Goal: Task Accomplishment & Management: Manage account settings

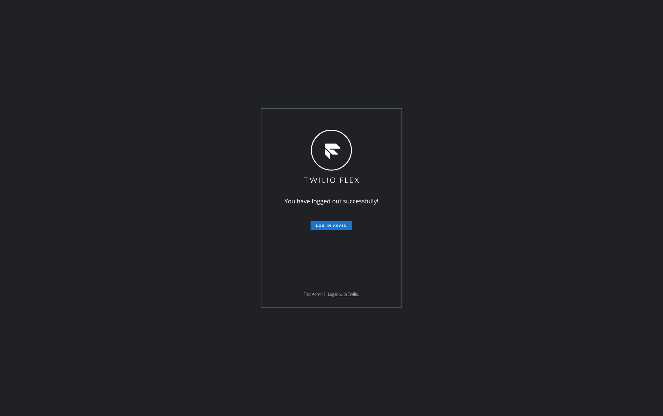
click at [508, 151] on div "You have logged out successfully! Log in again Flex Admin? Log in with Twilio." at bounding box center [331, 208] width 663 height 416
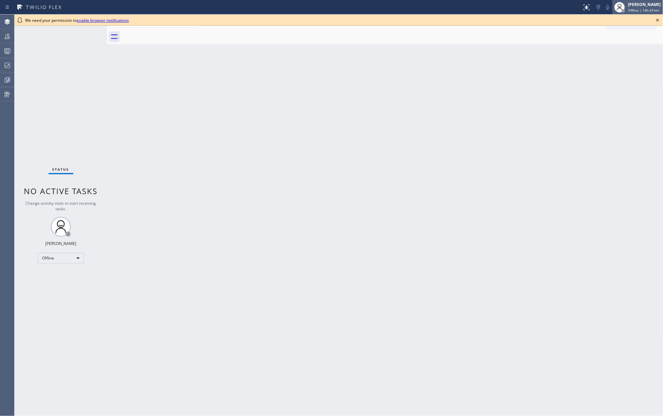
click at [647, 11] on span "Offline | 14h 47min" at bounding box center [643, 10] width 31 height 5
click at [629, 45] on button "Unavailable" at bounding box center [630, 43] width 66 height 9
click at [656, 20] on icon at bounding box center [658, 20] width 8 height 8
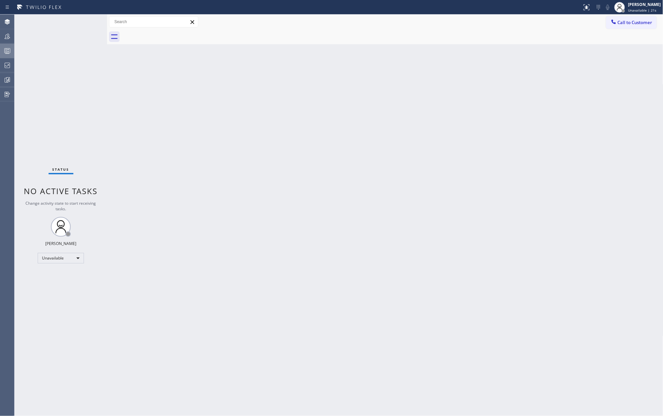
click at [7, 52] on icon at bounding box center [8, 52] width 4 height 4
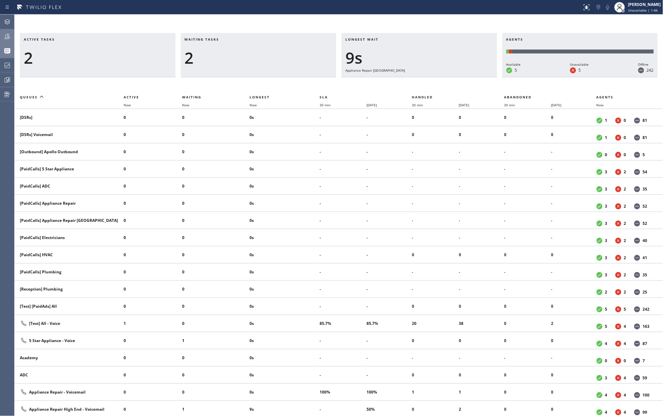
click at [7, 33] on icon at bounding box center [7, 36] width 8 height 8
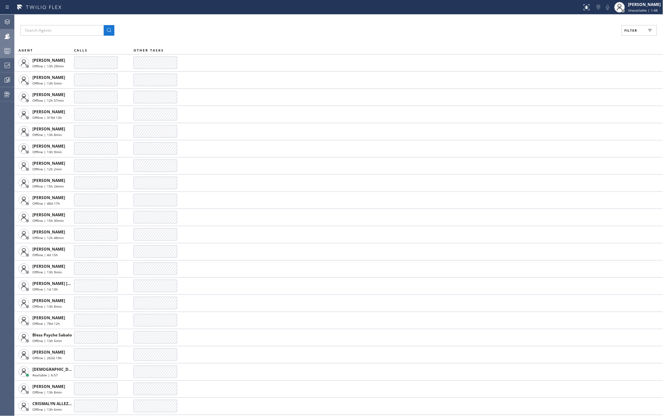
click at [639, 31] on button "Filter" at bounding box center [639, 30] width 35 height 11
click at [567, 77] on input "Available" at bounding box center [567, 78] width 8 height 8
checkbox input "true"
click at [566, 97] on input "Break" at bounding box center [567, 99] width 8 height 8
checkbox input "true"
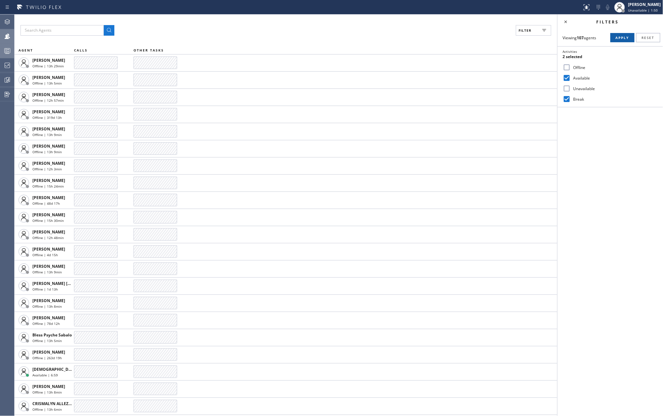
click at [625, 38] on span "Apply" at bounding box center [623, 37] width 14 height 5
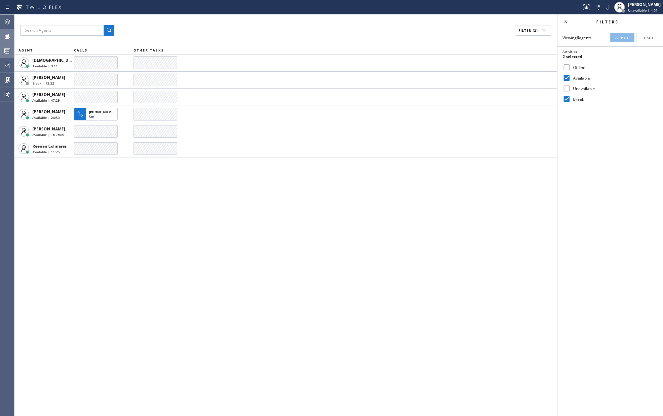
click at [226, 31] on div "Filter (2)" at bounding box center [285, 30] width 531 height 11
click at [9, 65] on icon at bounding box center [7, 65] width 8 height 8
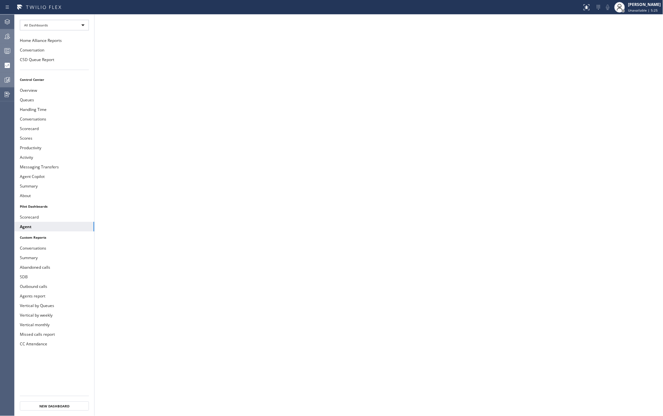
click at [9, 78] on icon at bounding box center [7, 80] width 8 height 8
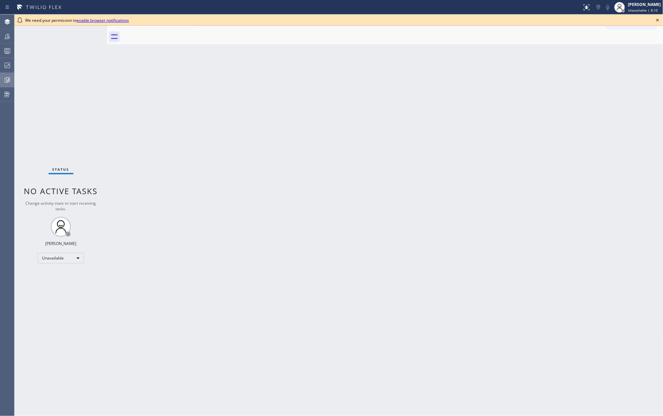
click at [7, 77] on icon at bounding box center [8, 79] width 4 height 5
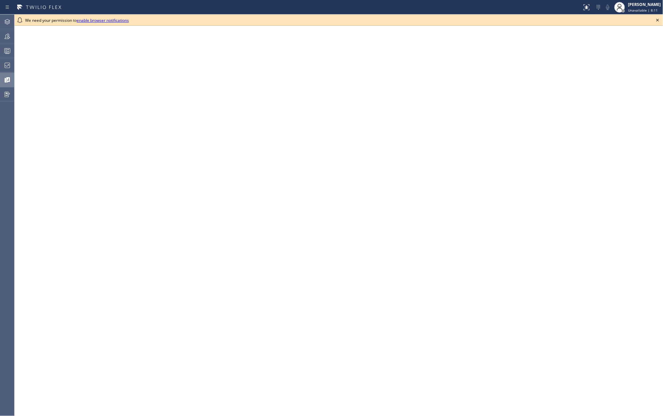
click at [656, 20] on icon at bounding box center [658, 20] width 8 height 8
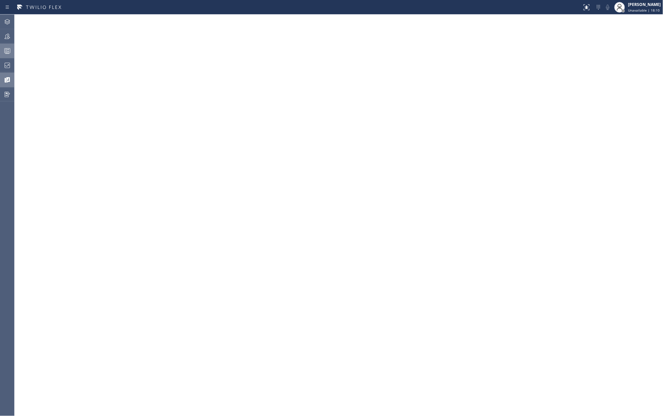
click at [8, 51] on icon at bounding box center [7, 51] width 8 height 8
click at [7, 66] on icon at bounding box center [7, 65] width 8 height 8
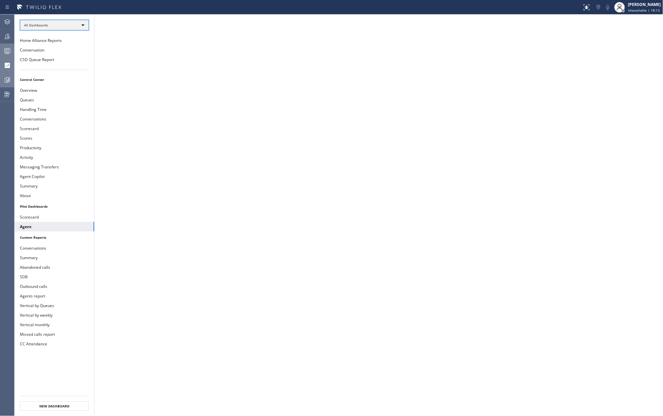
click at [59, 27] on div "All Dashboards" at bounding box center [54, 25] width 69 height 11
click at [58, 68] on li "Custom Reports" at bounding box center [53, 68] width 67 height 8
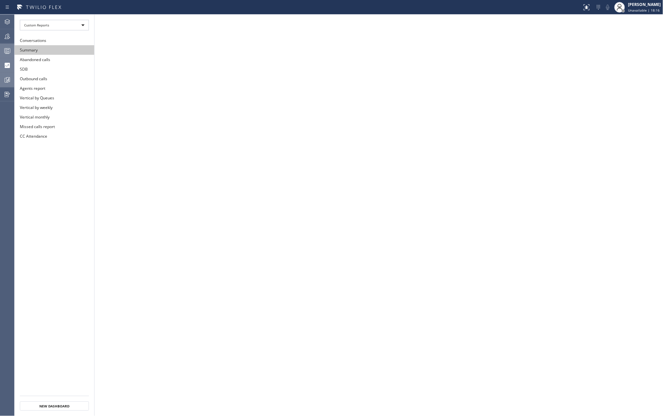
click at [52, 52] on button "Summary" at bounding box center [55, 50] width 80 height 10
click at [63, 49] on button "Summary" at bounding box center [55, 50] width 80 height 10
click at [55, 61] on button "Abandoned calls" at bounding box center [55, 60] width 80 height 10
click at [55, 52] on button "Summary" at bounding box center [55, 50] width 80 height 10
click at [10, 47] on icon at bounding box center [7, 51] width 8 height 8
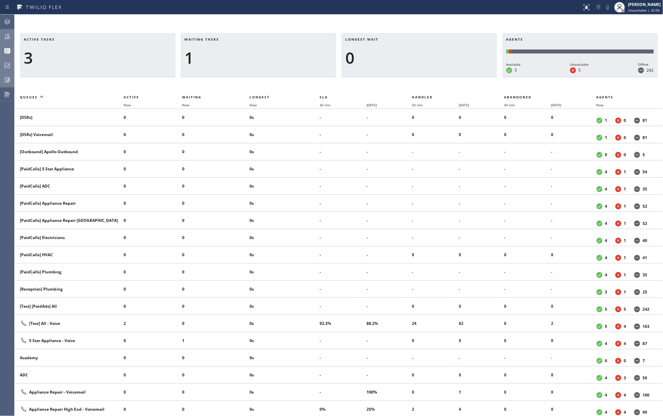
click at [8, 34] on icon at bounding box center [7, 36] width 8 height 8
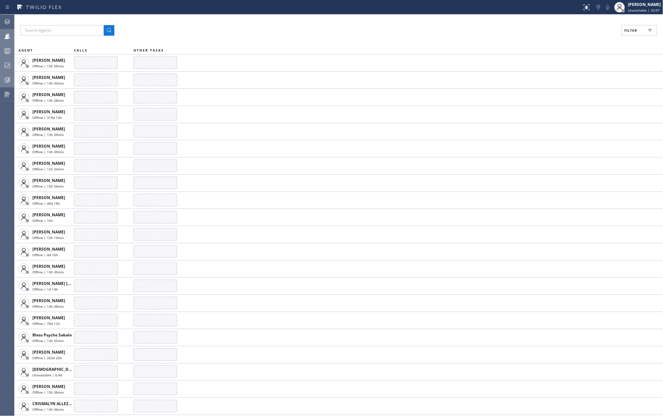
click at [635, 27] on button "Filter" at bounding box center [639, 30] width 35 height 11
click at [577, 78] on label "Available" at bounding box center [614, 78] width 87 height 6
click at [571, 78] on input "Available" at bounding box center [567, 78] width 8 height 8
checkbox input "true"
click at [575, 98] on label "Break" at bounding box center [614, 99] width 87 height 6
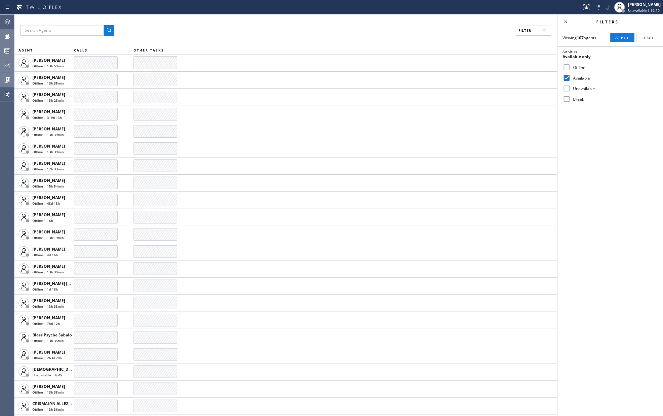
click at [571, 98] on input "Break" at bounding box center [567, 99] width 8 height 8
checkbox input "true"
click at [620, 36] on span "Apply" at bounding box center [623, 37] width 14 height 5
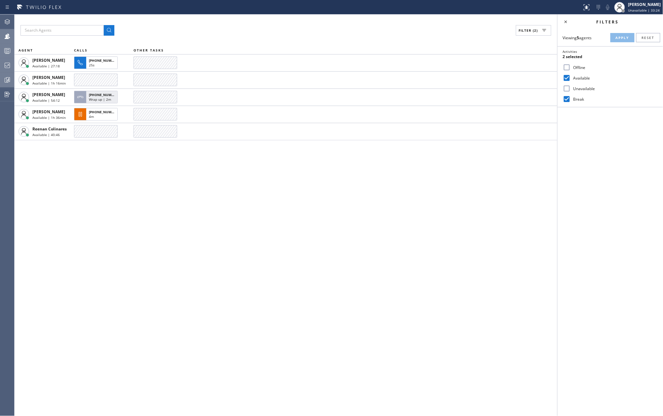
click at [5, 44] on div at bounding box center [7, 50] width 15 height 13
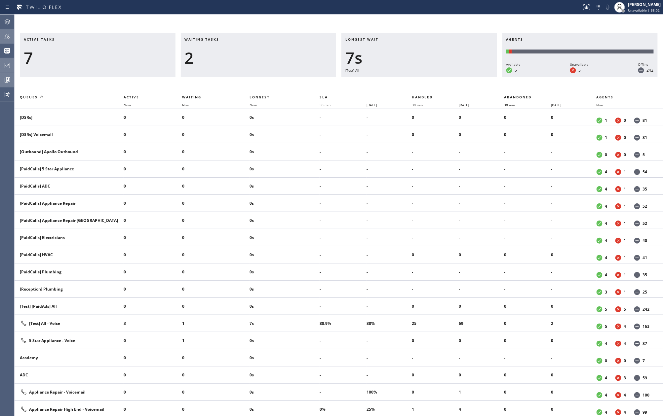
click at [5, 35] on icon at bounding box center [7, 36] width 8 height 8
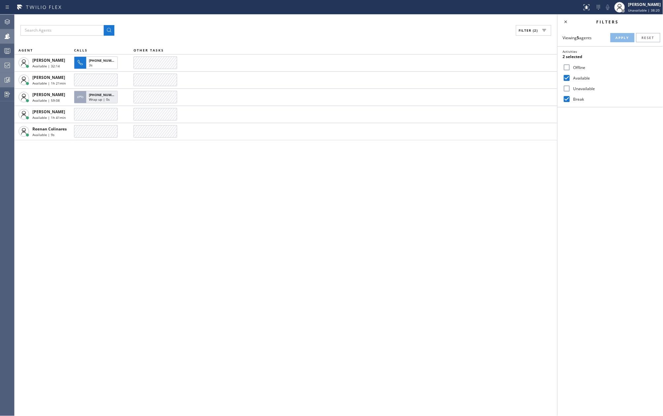
click at [570, 87] on input "Unavailable" at bounding box center [567, 89] width 8 height 8
click at [621, 35] on span "Apply" at bounding box center [623, 37] width 14 height 5
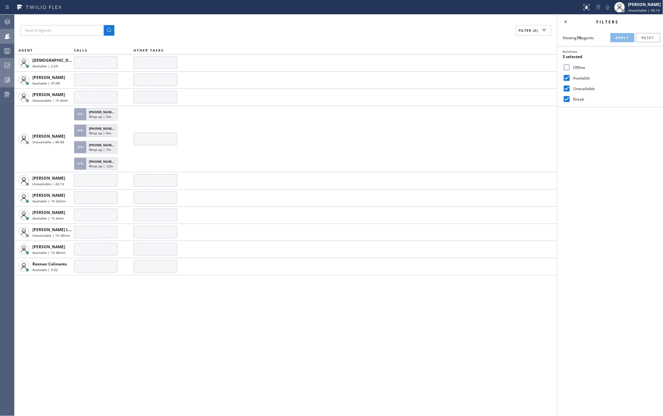
click at [217, 19] on div "Filter (3) AGENT CALLS OTHER TASKS Christian Cinco Available | 2:29 Esmael Jari…" at bounding box center [286, 216] width 543 height 402
click at [566, 87] on input "Unavailable" at bounding box center [567, 89] width 8 height 8
checkbox input "false"
click at [619, 35] on span "Apply" at bounding box center [623, 37] width 14 height 5
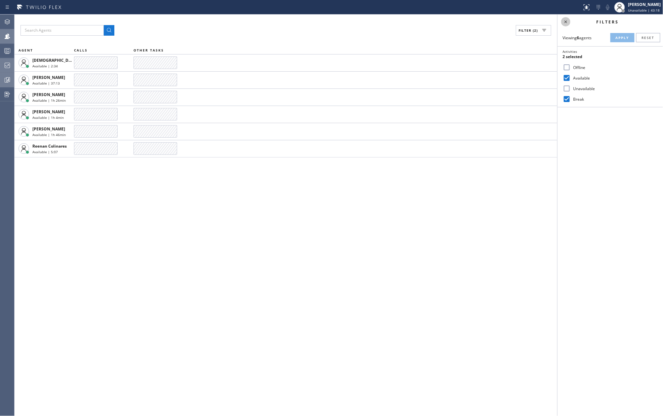
click at [562, 21] on icon at bounding box center [566, 22] width 8 height 8
click at [5, 48] on icon at bounding box center [7, 51] width 8 height 8
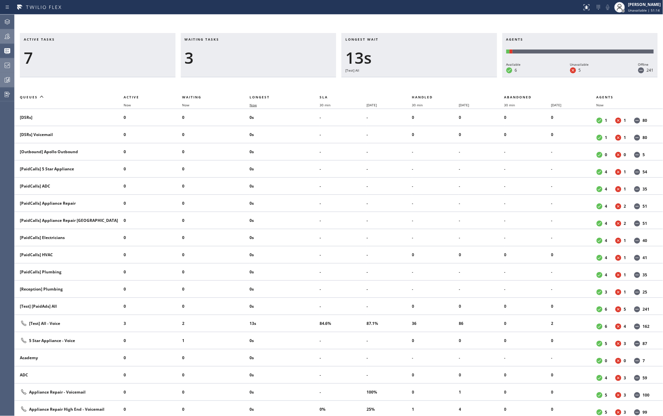
click at [257, 104] on span "Now" at bounding box center [252, 105] width 7 height 5
click at [10, 36] on icon at bounding box center [7, 36] width 8 height 8
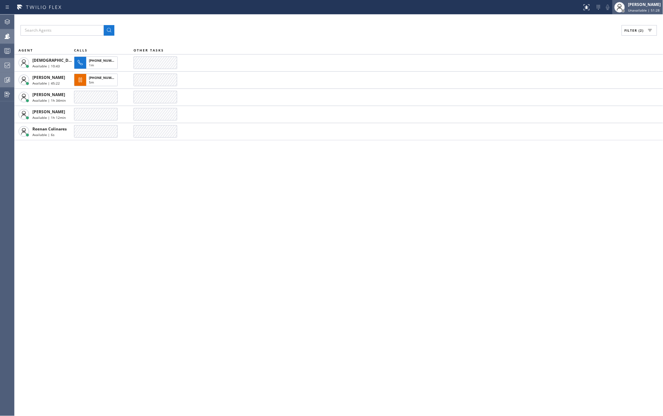
click at [638, 7] on div "[PERSON_NAME]" at bounding box center [644, 5] width 33 height 6
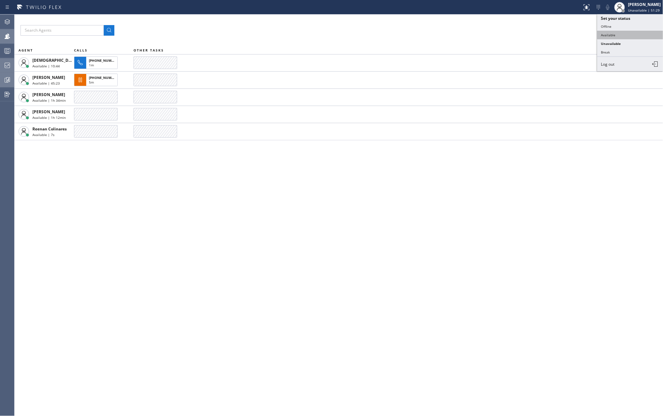
click at [615, 35] on button "Available" at bounding box center [630, 35] width 66 height 9
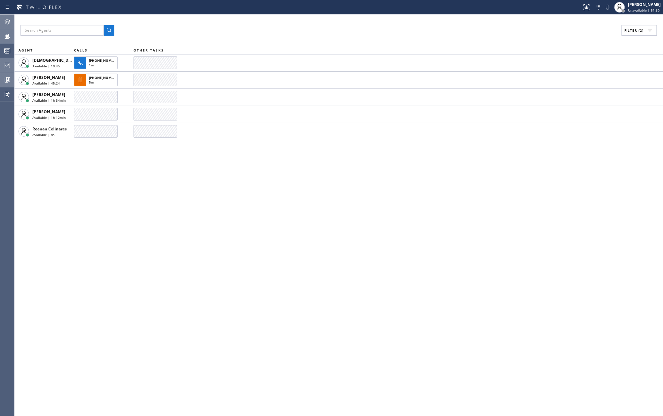
click at [7, 20] on icon at bounding box center [7, 22] width 8 height 8
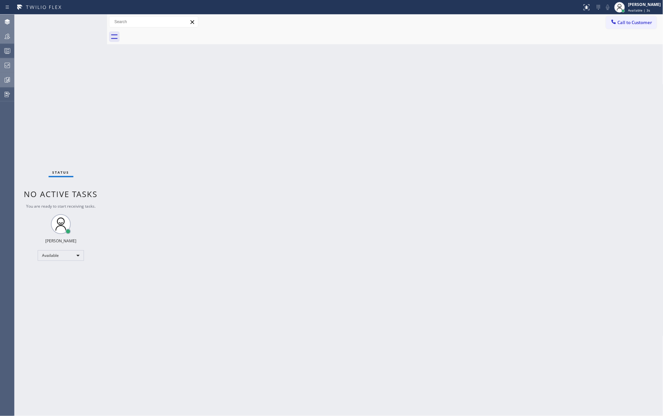
click at [6, 53] on icon at bounding box center [7, 51] width 8 height 8
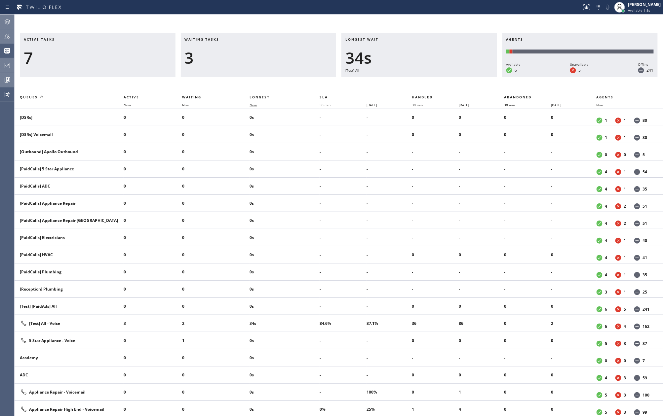
click at [254, 105] on span "Now" at bounding box center [252, 105] width 7 height 5
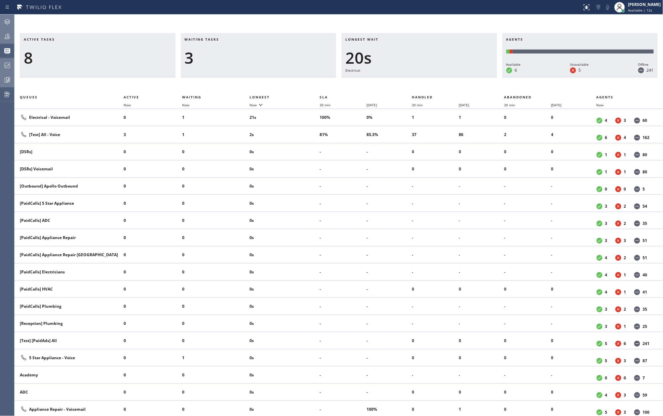
click at [8, 37] on icon at bounding box center [7, 36] width 8 height 8
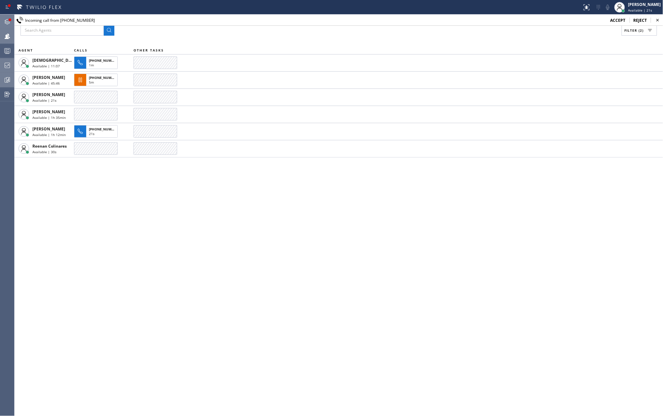
click at [5, 19] on icon at bounding box center [7, 22] width 8 height 8
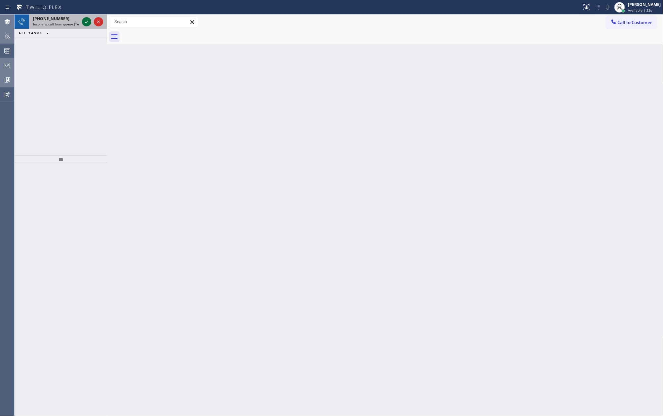
click at [83, 23] on icon at bounding box center [87, 22] width 8 height 8
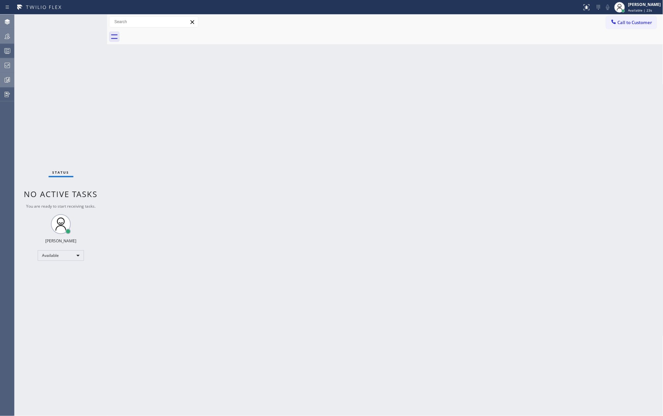
click at [85, 22] on div "Status No active tasks You are ready to start receiving tasks. Jovelle Tadle Av…" at bounding box center [61, 216] width 93 height 402
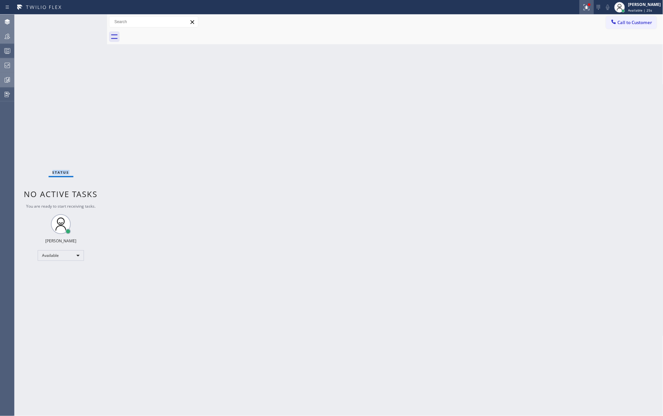
click at [590, 7] on icon at bounding box center [587, 7] width 8 height 8
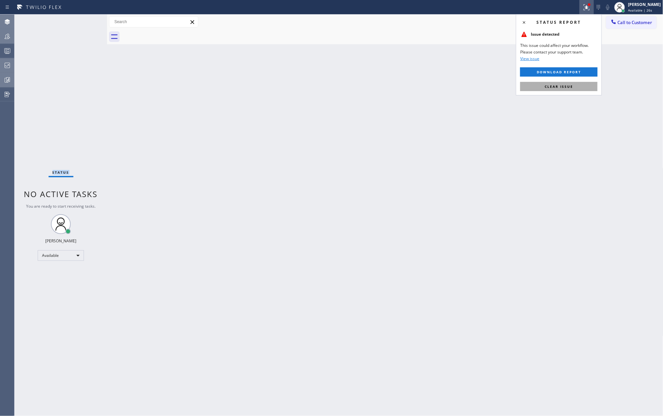
click at [558, 88] on span "Clear issue" at bounding box center [559, 86] width 28 height 5
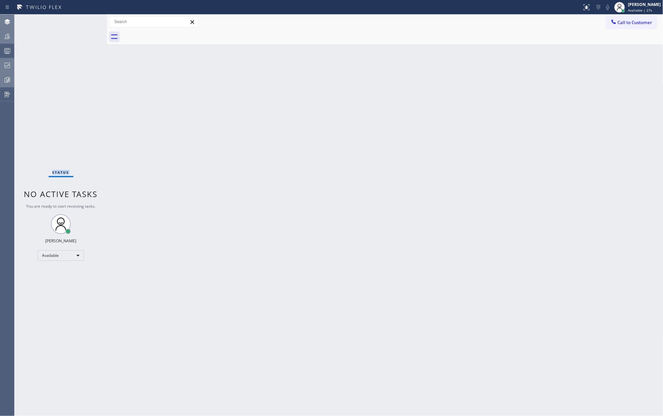
click at [10, 49] on rect at bounding box center [8, 51] width 6 height 5
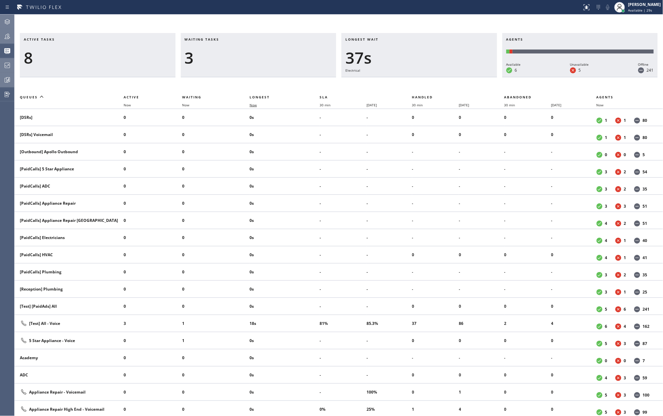
click at [253, 103] on span "Now" at bounding box center [252, 105] width 7 height 5
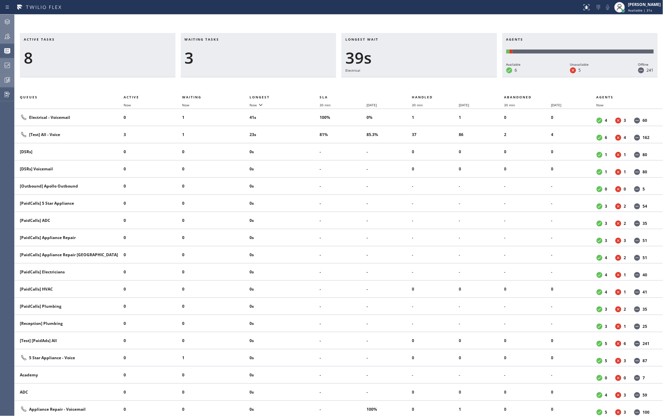
click at [7, 37] on icon at bounding box center [7, 36] width 8 height 8
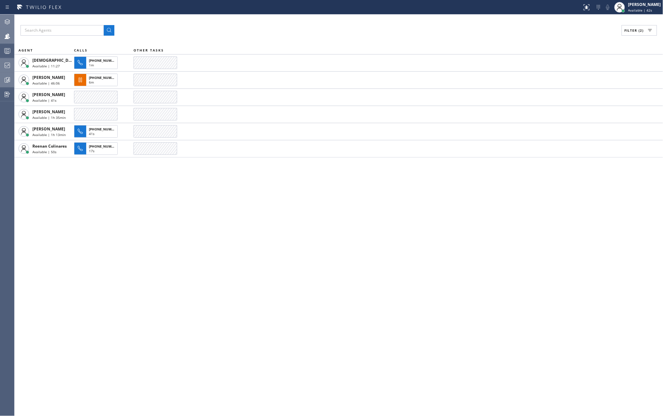
click at [204, 255] on div "Filter (2) AGENT CALLS OTHER TASKS Christian Cinco Available | 11:27 +156165798…" at bounding box center [339, 216] width 648 height 402
click at [7, 19] on icon at bounding box center [7, 22] width 8 height 8
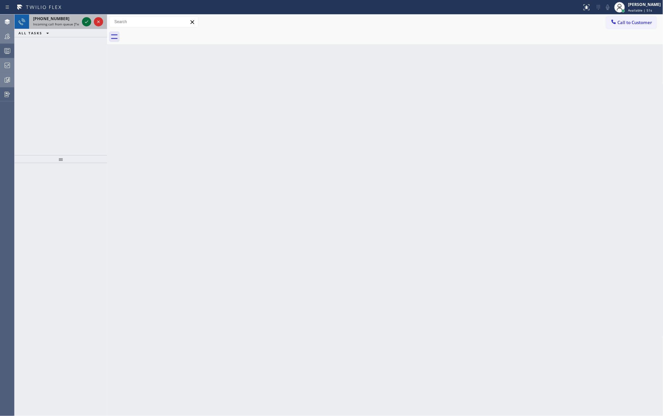
click at [85, 22] on icon at bounding box center [87, 22] width 8 height 8
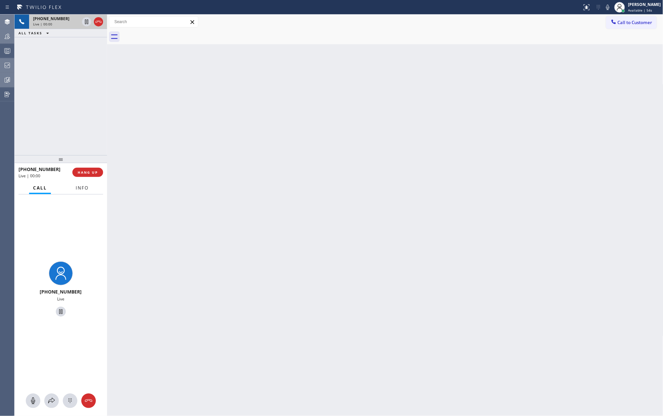
click at [89, 190] on button "Info" at bounding box center [82, 188] width 21 height 13
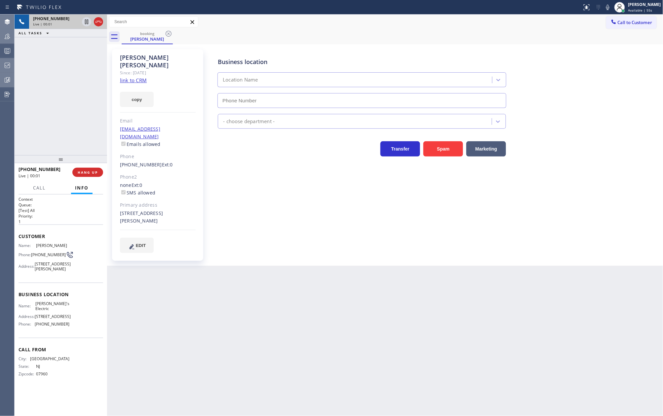
type input "(848) 358-7127"
click at [139, 77] on link "link to CRM" at bounding box center [133, 80] width 27 height 7
click at [612, 5] on icon at bounding box center [608, 7] width 8 height 8
click at [68, 69] on div "+19736992882 Live | 01:02 ALL TASKS ALL TASKS ACTIVE TASKS TASKS IN WRAP UP" at bounding box center [61, 85] width 93 height 141
click at [612, 6] on icon at bounding box center [608, 7] width 8 height 8
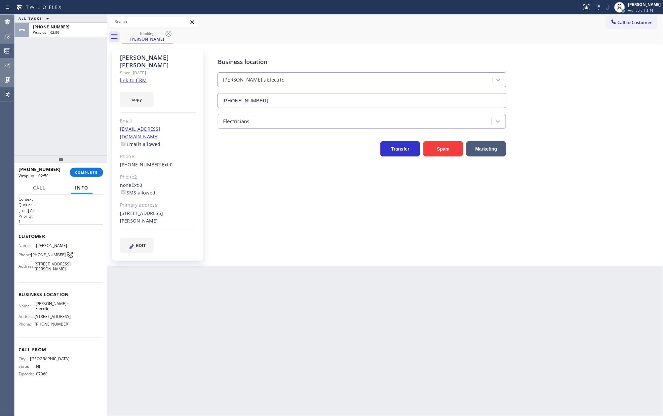
click at [245, 317] on div "Back to Dashboard Change Sender ID Customers Technicians Select a contact Outbo…" at bounding box center [385, 216] width 556 height 402
click at [649, 8] on span "Available | 5:17" at bounding box center [640, 10] width 25 height 5
click at [638, 40] on button "Unavailable" at bounding box center [630, 43] width 66 height 9
click at [94, 170] on button "COMPLETE" at bounding box center [86, 172] width 33 height 9
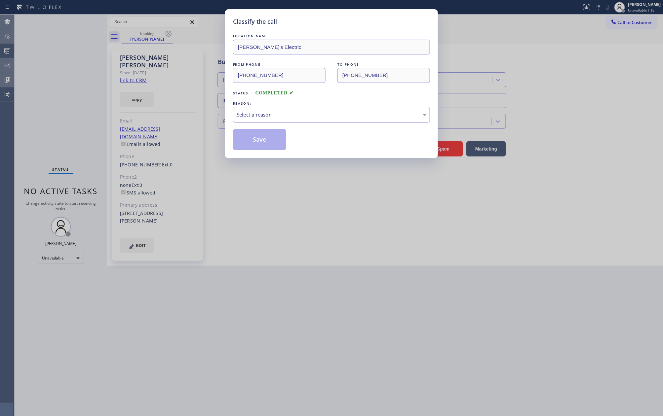
click at [269, 113] on div "Select a reason" at bounding box center [332, 115] width 190 height 8
click at [274, 140] on button "Save" at bounding box center [259, 139] width 53 height 21
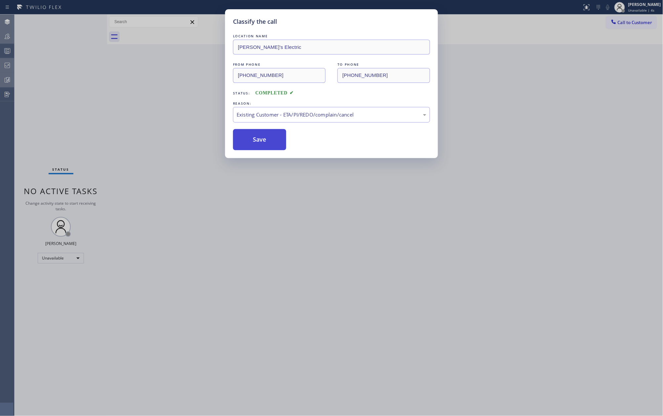
click at [274, 140] on button "Save" at bounding box center [259, 139] width 53 height 21
drag, startPoint x: 108, startPoint y: 124, endPoint x: 43, endPoint y: 32, distance: 113.2
click at [107, 122] on div "Classify the call LOCATION NAME Jimmy's Electric FROM PHONE (973) 699-2882 TO P…" at bounding box center [331, 208] width 663 height 416
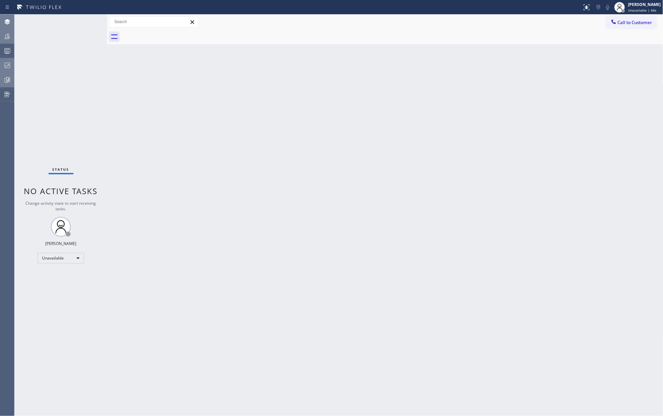
drag, startPoint x: 211, startPoint y: 198, endPoint x: 187, endPoint y: 186, distance: 26.6
click at [211, 198] on div "Back to Dashboard Change Sender ID Customers Technicians Select a contact Outbo…" at bounding box center [385, 216] width 556 height 402
click at [5, 51] on icon at bounding box center [7, 51] width 8 height 8
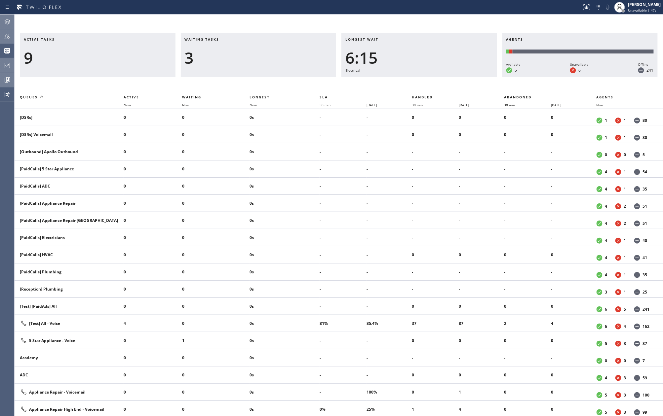
click at [254, 102] on th "Now" at bounding box center [284, 105] width 70 height 8
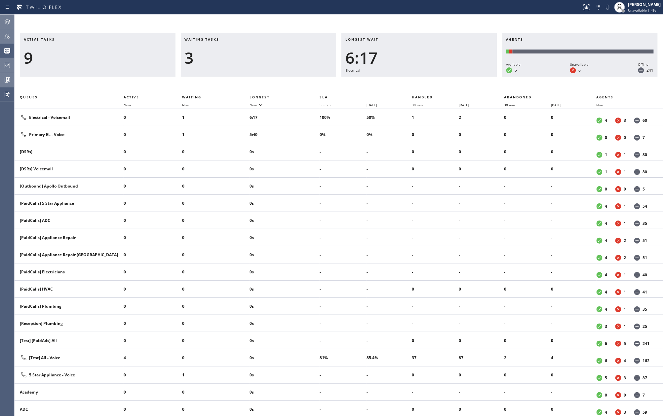
click at [9, 36] on icon at bounding box center [7, 36] width 8 height 8
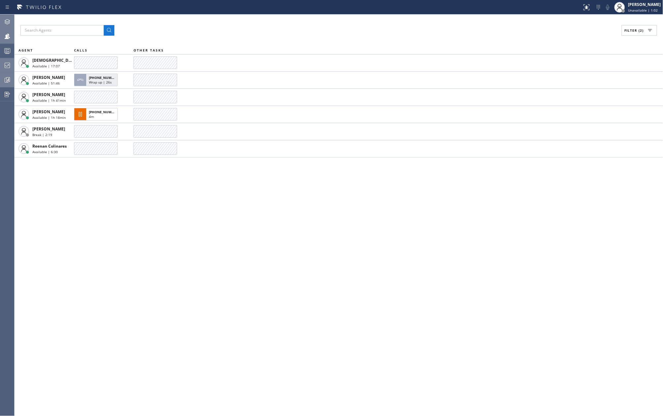
click at [9, 68] on icon at bounding box center [7, 65] width 5 height 5
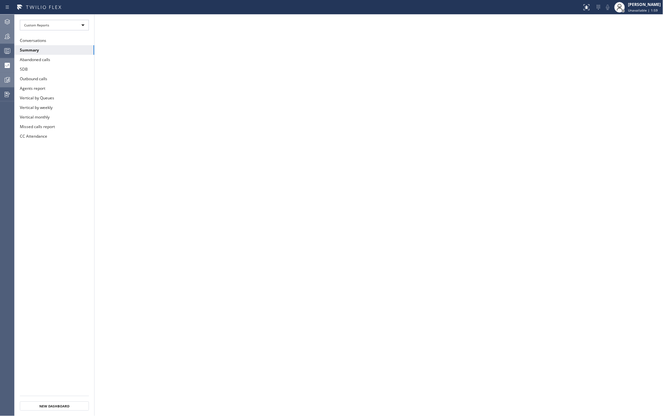
click at [5, 50] on icon at bounding box center [7, 51] width 8 height 8
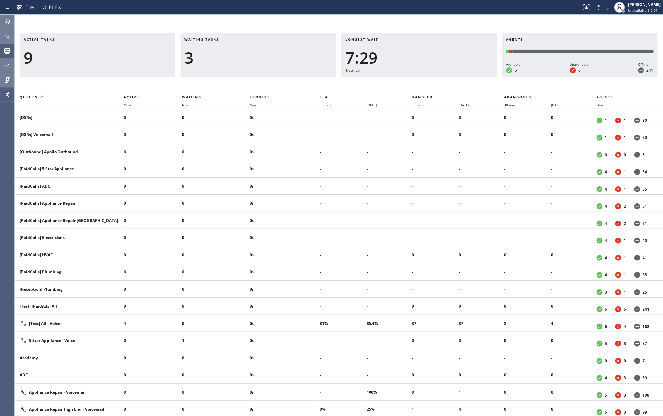
click at [253, 105] on span "Now" at bounding box center [252, 105] width 7 height 5
click at [11, 35] on icon at bounding box center [7, 36] width 8 height 8
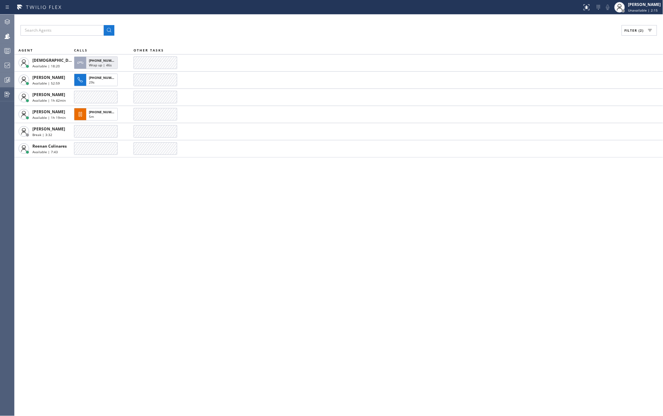
click at [8, 46] on div at bounding box center [7, 50] width 15 height 13
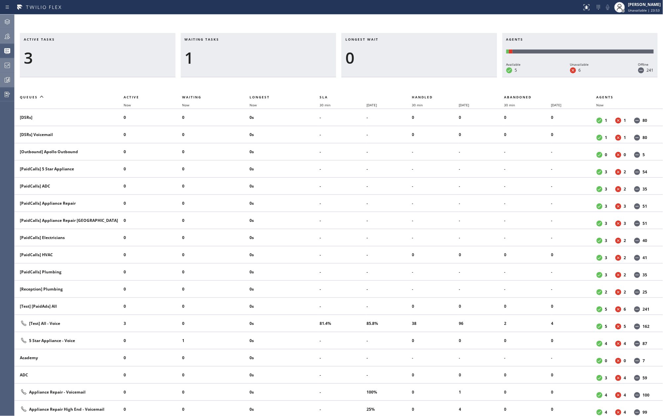
click at [5, 36] on icon at bounding box center [7, 36] width 8 height 8
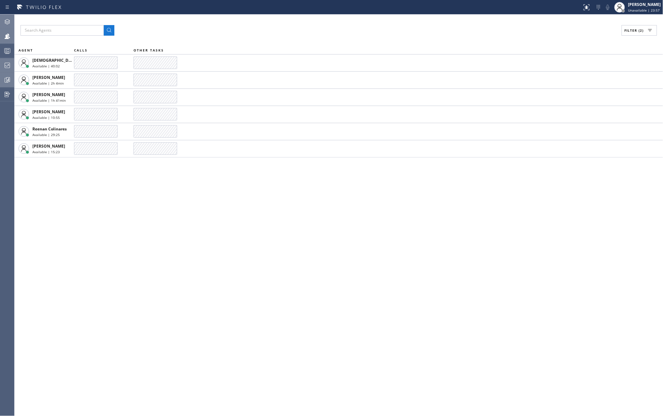
click at [631, 30] on span "Filter (2)" at bounding box center [633, 30] width 19 height 5
click at [568, 89] on input "Unavailable" at bounding box center [567, 89] width 8 height 8
click at [622, 38] on span "Apply" at bounding box center [623, 37] width 14 height 5
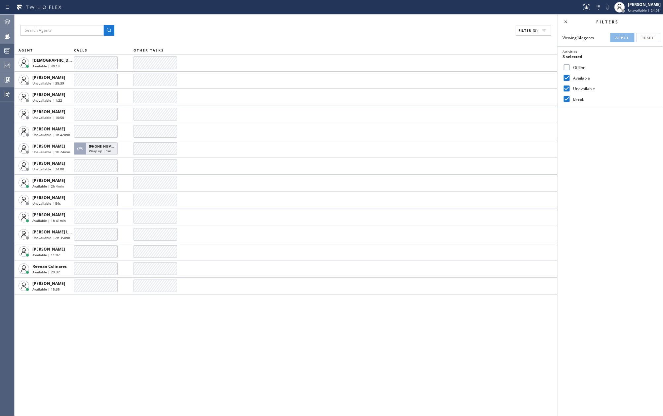
click at [569, 87] on input "Unavailable" at bounding box center [567, 89] width 8 height 8
checkbox input "false"
click at [624, 36] on span "Apply" at bounding box center [623, 37] width 14 height 5
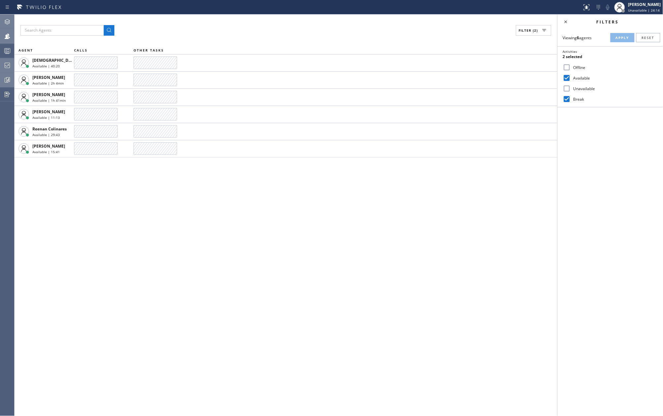
click at [10, 50] on rect at bounding box center [8, 51] width 6 height 5
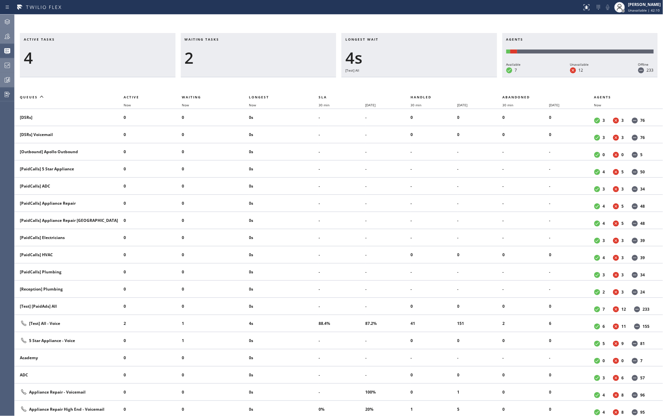
click at [6, 33] on icon at bounding box center [7, 36] width 8 height 8
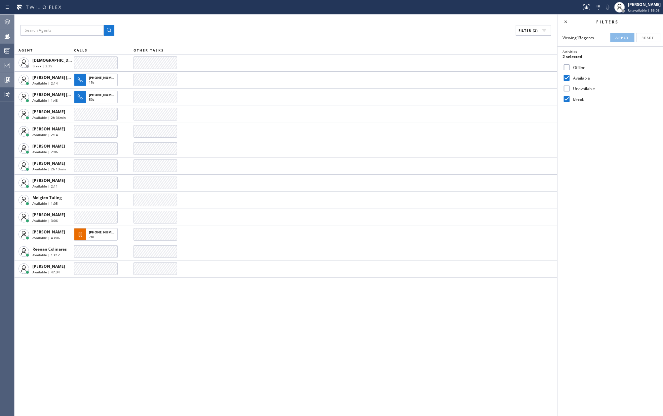
click at [8, 50] on icon at bounding box center [8, 52] width 4 height 4
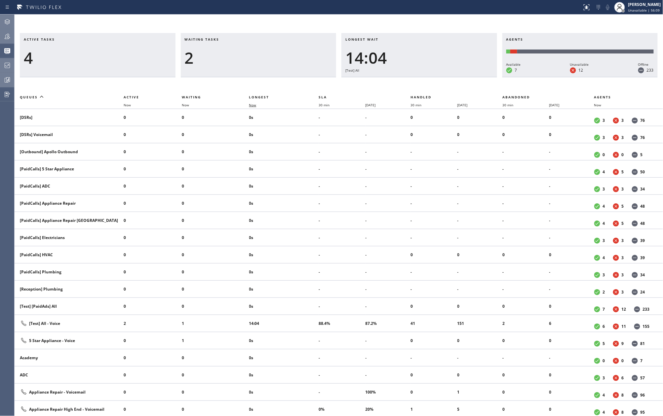
click at [257, 103] on span "Now" at bounding box center [256, 105] width 15 height 5
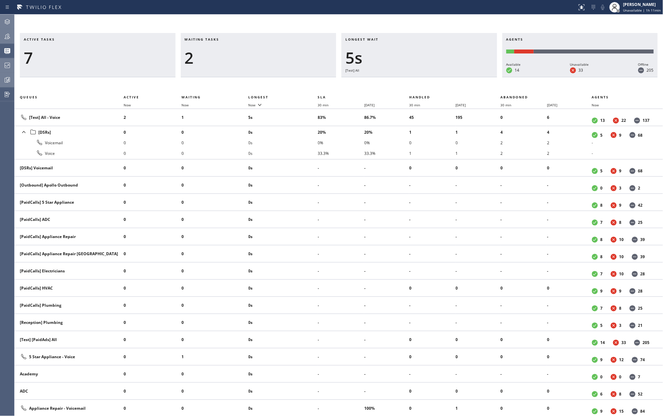
click at [473, 19] on div "Active tasks 7 Waiting tasks 2 Longest wait 5s [Test] All Agents Available 14 U…" at bounding box center [339, 216] width 648 height 402
click at [255, 104] on span "Now" at bounding box center [251, 105] width 7 height 5
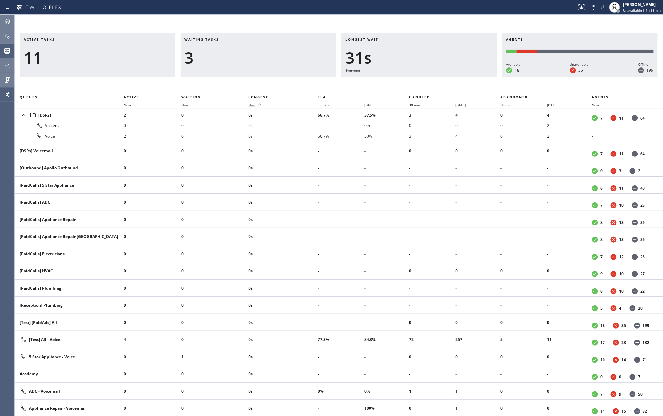
click at [256, 104] on span "Now" at bounding box center [255, 105] width 15 height 5
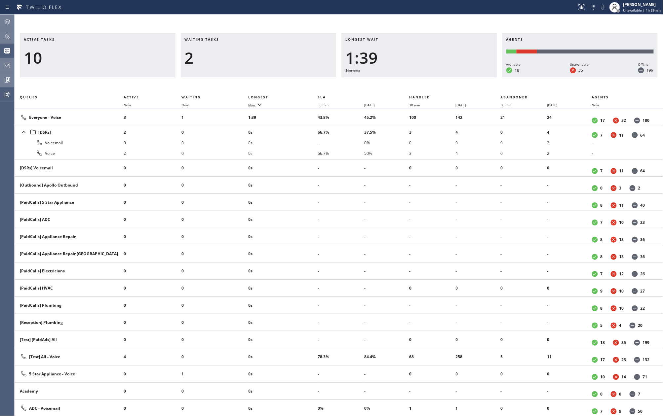
click at [10, 37] on icon at bounding box center [7, 36] width 5 height 5
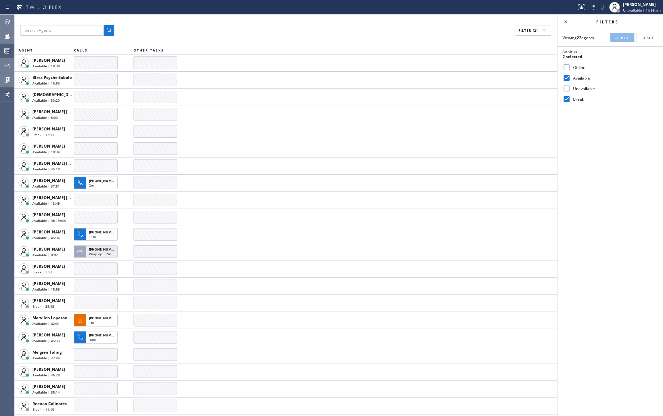
click at [7, 77] on icon at bounding box center [7, 80] width 8 height 8
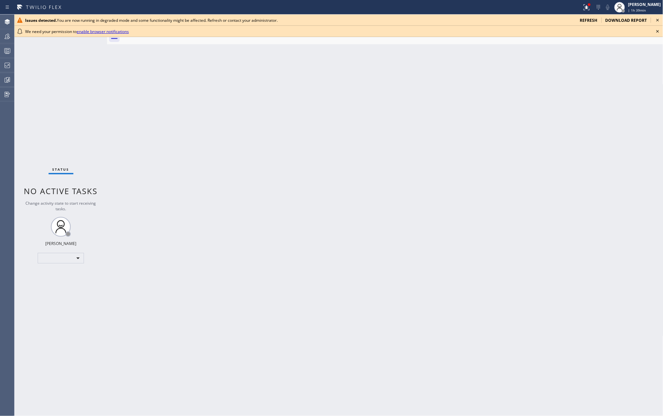
click at [657, 31] on icon at bounding box center [658, 31] width 8 height 8
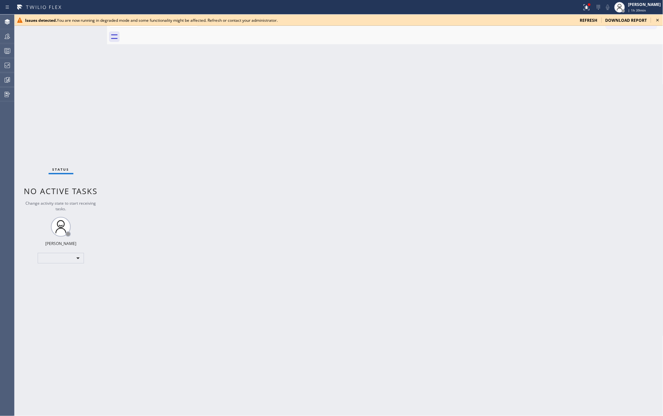
click at [657, 19] on icon at bounding box center [658, 20] width 8 height 8
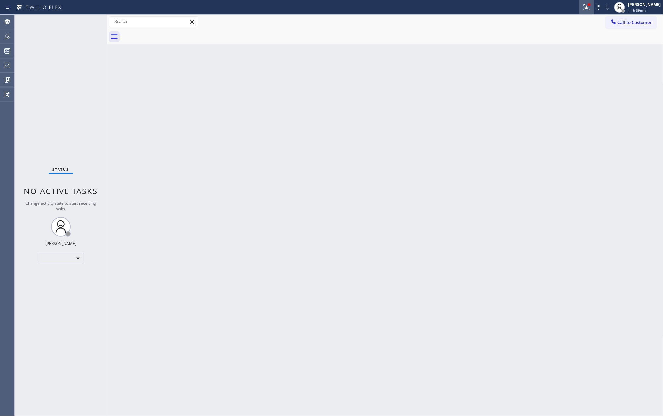
click at [590, 7] on icon at bounding box center [587, 7] width 8 height 8
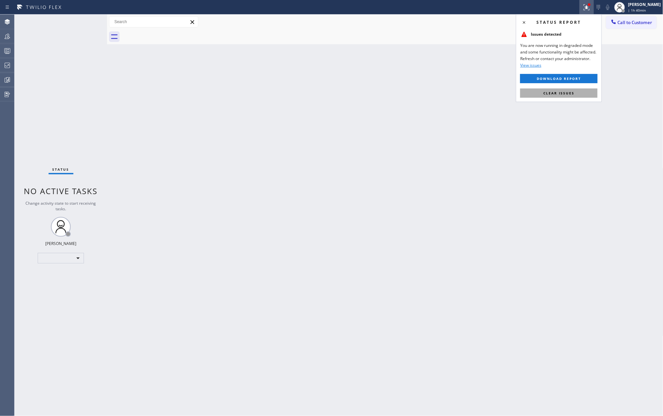
click at [576, 95] on button "Clear issues" at bounding box center [558, 93] width 77 height 9
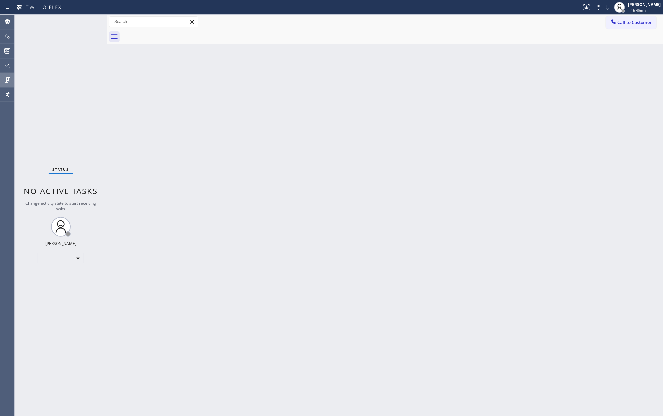
click at [6, 77] on icon at bounding box center [7, 80] width 8 height 8
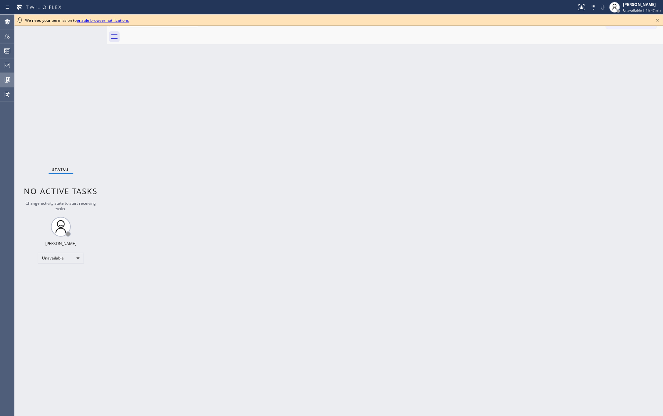
click at [7, 80] on icon at bounding box center [8, 79] width 2 height 3
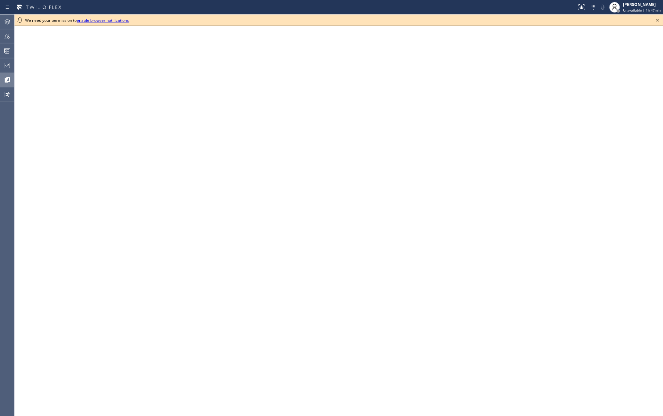
click at [658, 19] on icon at bounding box center [658, 20] width 8 height 8
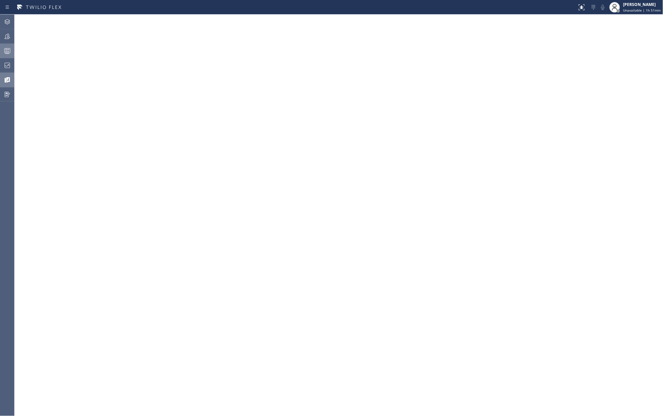
click at [10, 51] on icon at bounding box center [7, 51] width 8 height 8
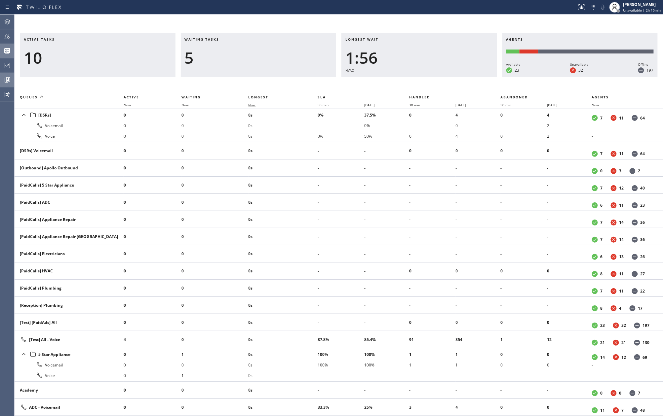
click at [254, 103] on span "Now" at bounding box center [251, 105] width 7 height 5
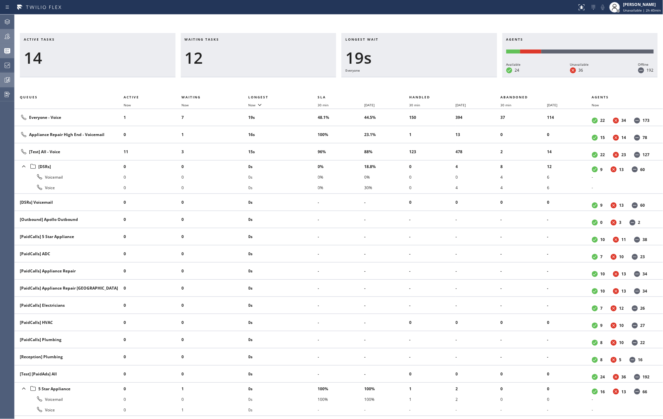
click at [5, 38] on icon at bounding box center [7, 36] width 5 height 5
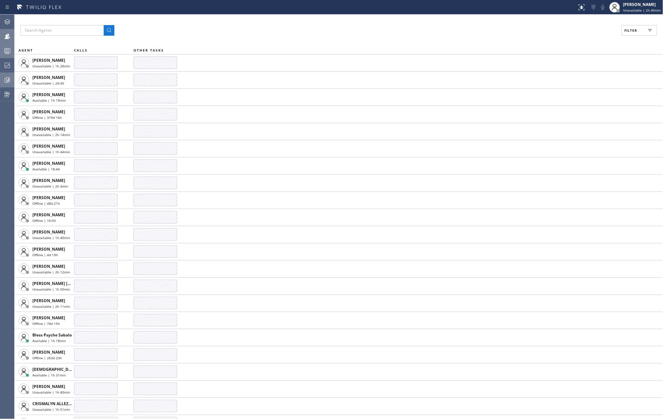
click at [647, 25] on button "Filter" at bounding box center [639, 30] width 35 height 11
click at [571, 79] on label "Available" at bounding box center [614, 78] width 87 height 6
click at [571, 79] on input "Available" at bounding box center [567, 78] width 8 height 8
checkbox input "true"
click at [568, 98] on input "Break" at bounding box center [567, 99] width 8 height 8
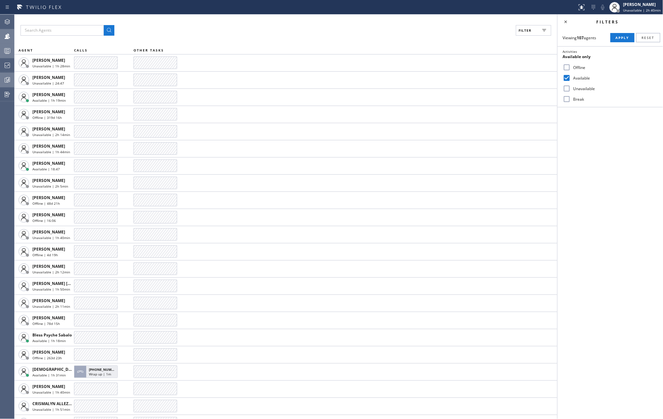
checkbox input "true"
click at [623, 38] on span "Apply" at bounding box center [623, 37] width 14 height 5
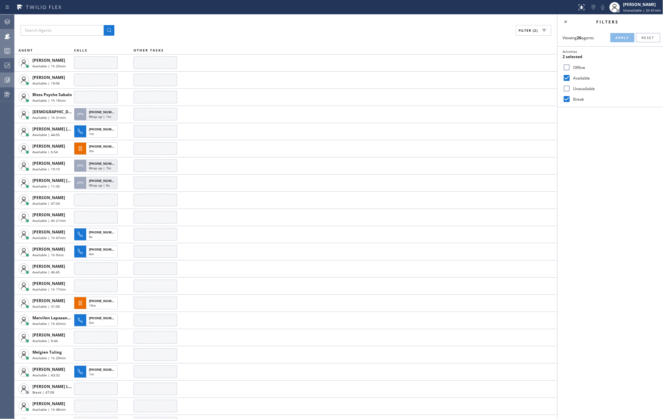
click at [8, 53] on rect at bounding box center [8, 51] width 6 height 5
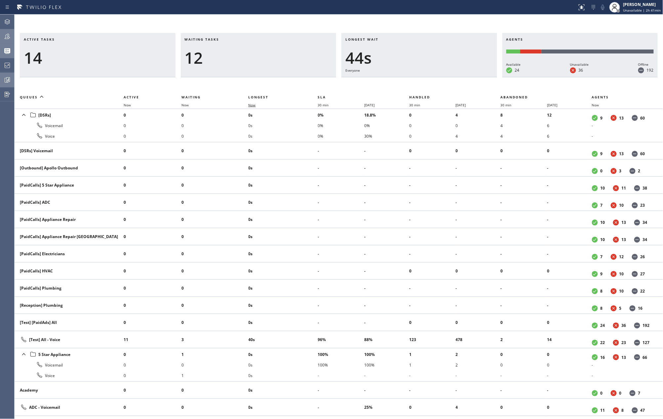
click at [252, 104] on span "Now" at bounding box center [251, 105] width 7 height 5
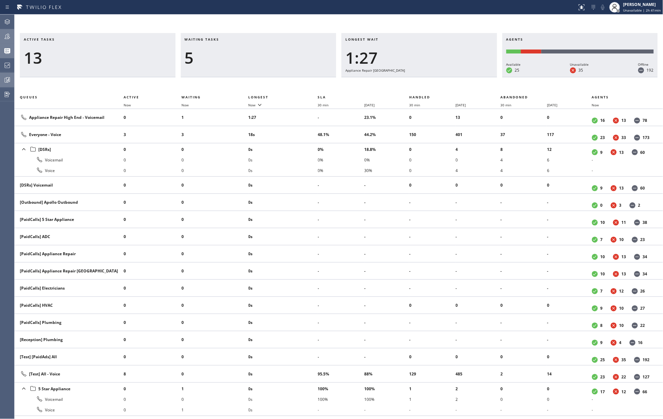
click at [7, 35] on icon at bounding box center [7, 36] width 8 height 8
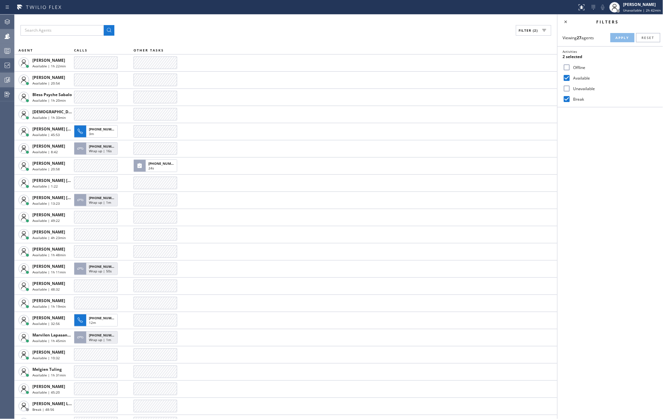
click at [5, 54] on icon at bounding box center [7, 51] width 8 height 8
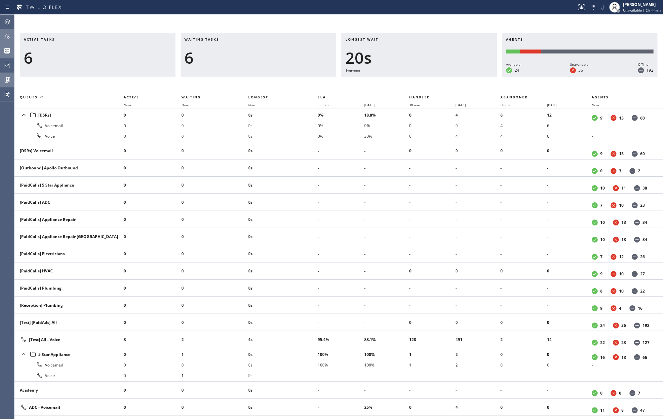
click at [8, 82] on icon at bounding box center [8, 79] width 4 height 5
